Goal: Task Accomplishment & Management: Use online tool/utility

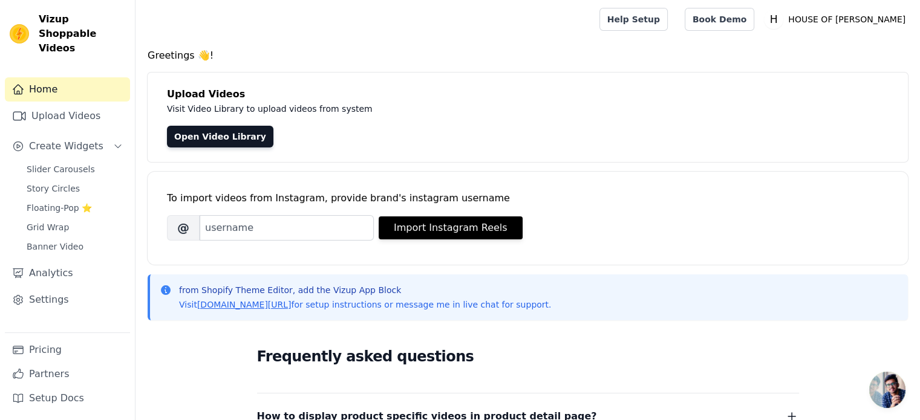
click at [53, 18] on span "Vizup Shoppable Videos" at bounding box center [82, 34] width 87 height 44
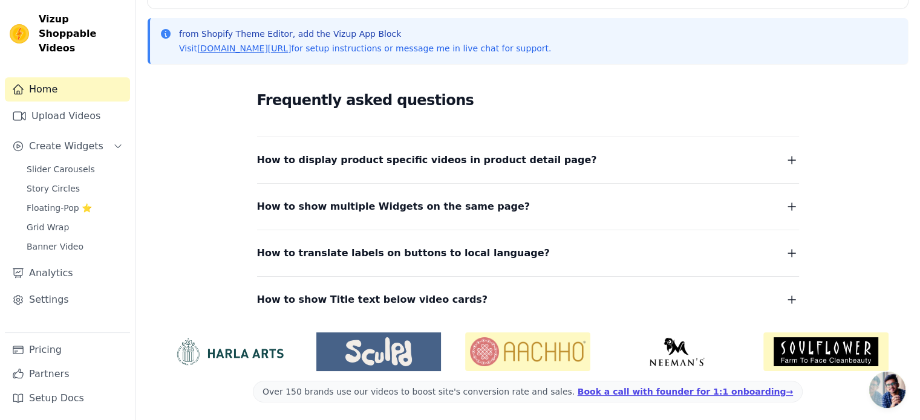
scroll to position [257, 0]
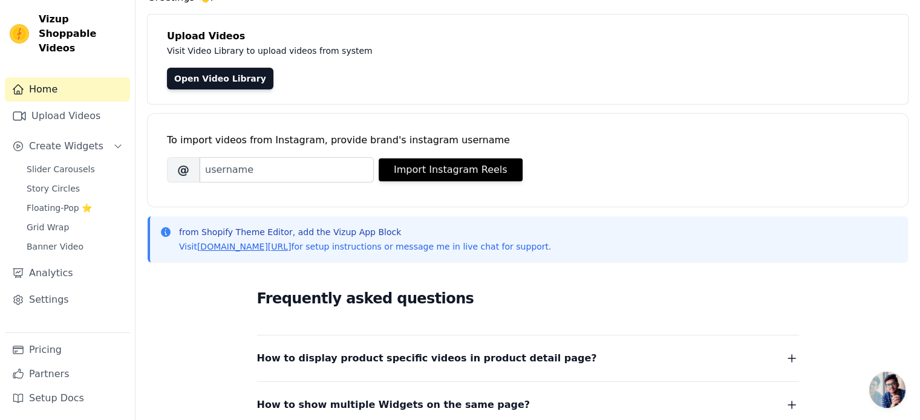
scroll to position [60, 0]
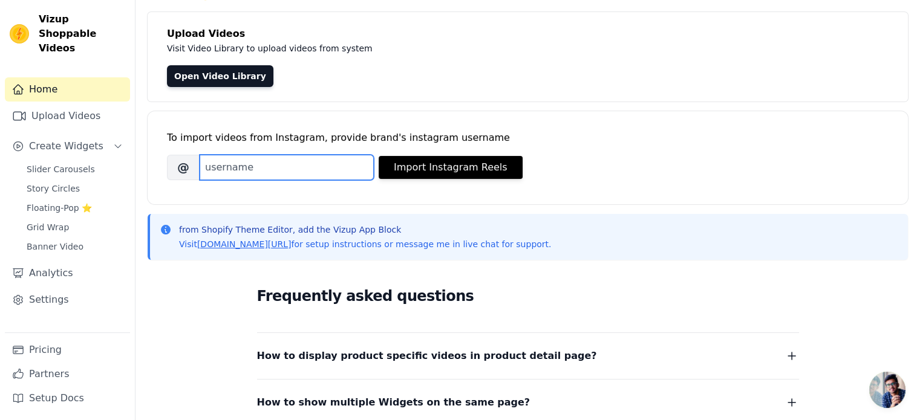
click at [261, 159] on input "Brand's Instagram Username" at bounding box center [287, 167] width 174 height 25
click at [56, 163] on span "Slider Carousels" at bounding box center [61, 169] width 68 height 12
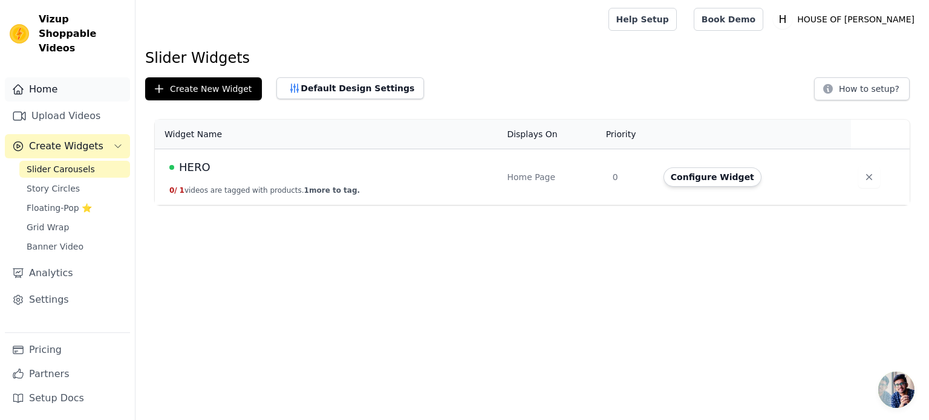
click at [67, 82] on link "Home" at bounding box center [67, 89] width 125 height 24
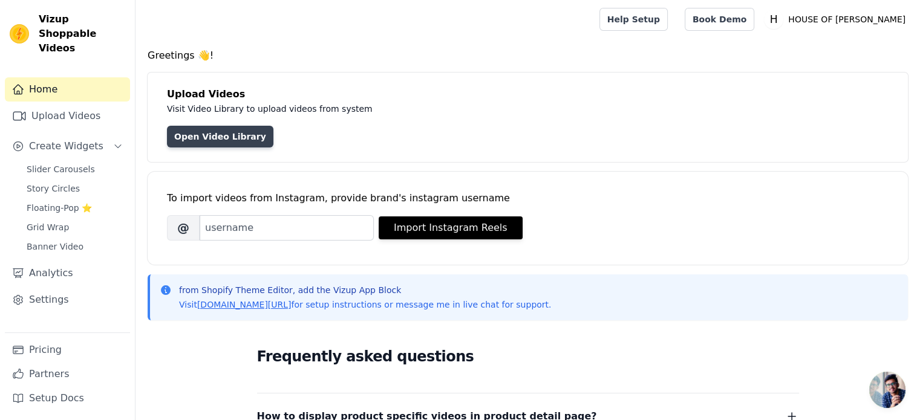
click at [216, 140] on link "Open Video Library" at bounding box center [220, 137] width 106 height 22
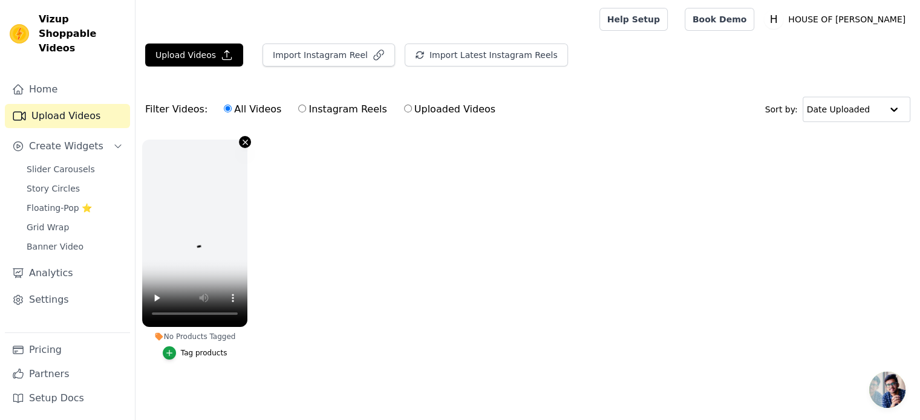
click at [246, 140] on icon "button" at bounding box center [245, 142] width 5 height 5
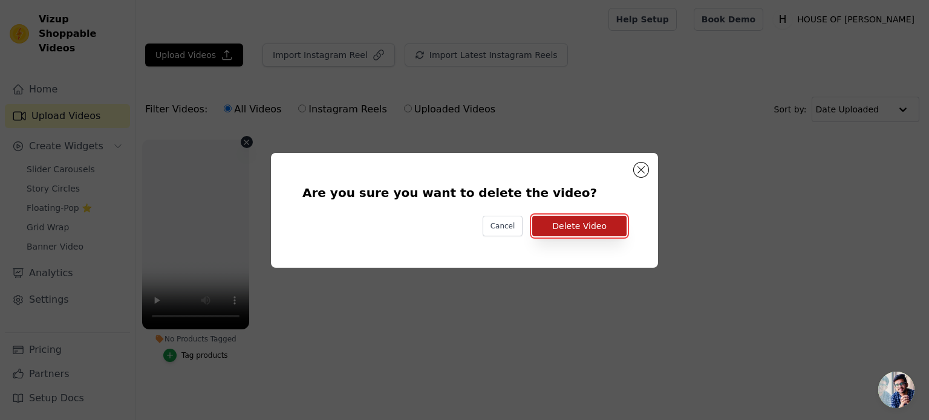
click at [583, 227] on button "Delete Video" at bounding box center [579, 226] width 94 height 21
